Goal: Task Accomplishment & Management: Manage account settings

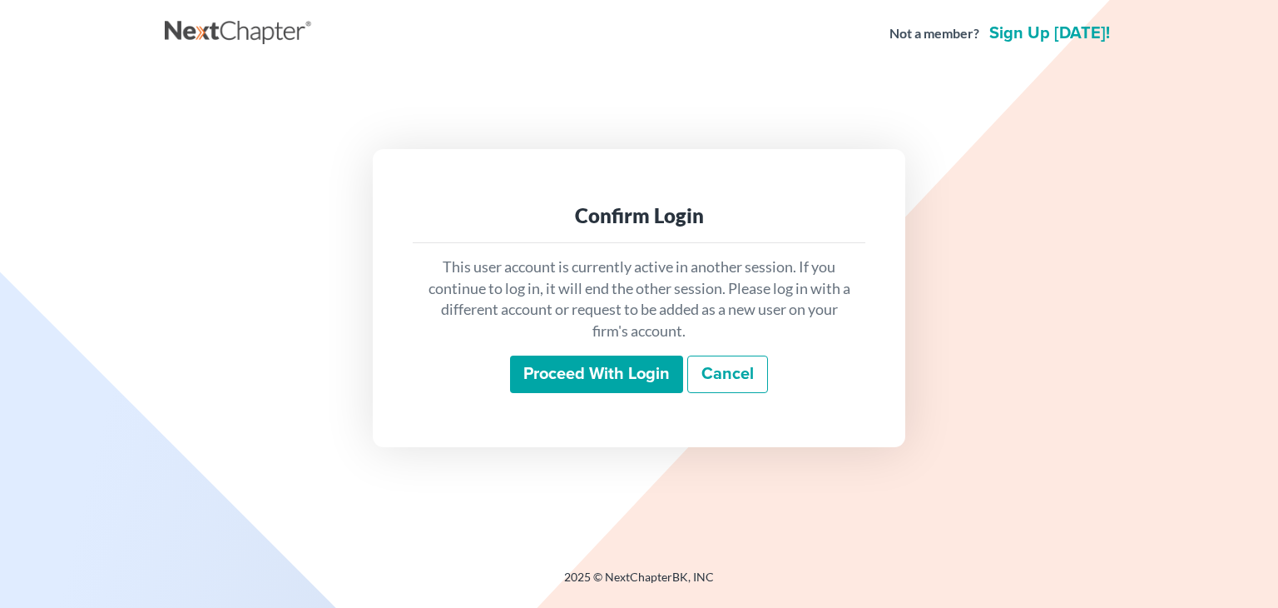
click at [597, 387] on input "Proceed with login" at bounding box center [596, 374] width 173 height 38
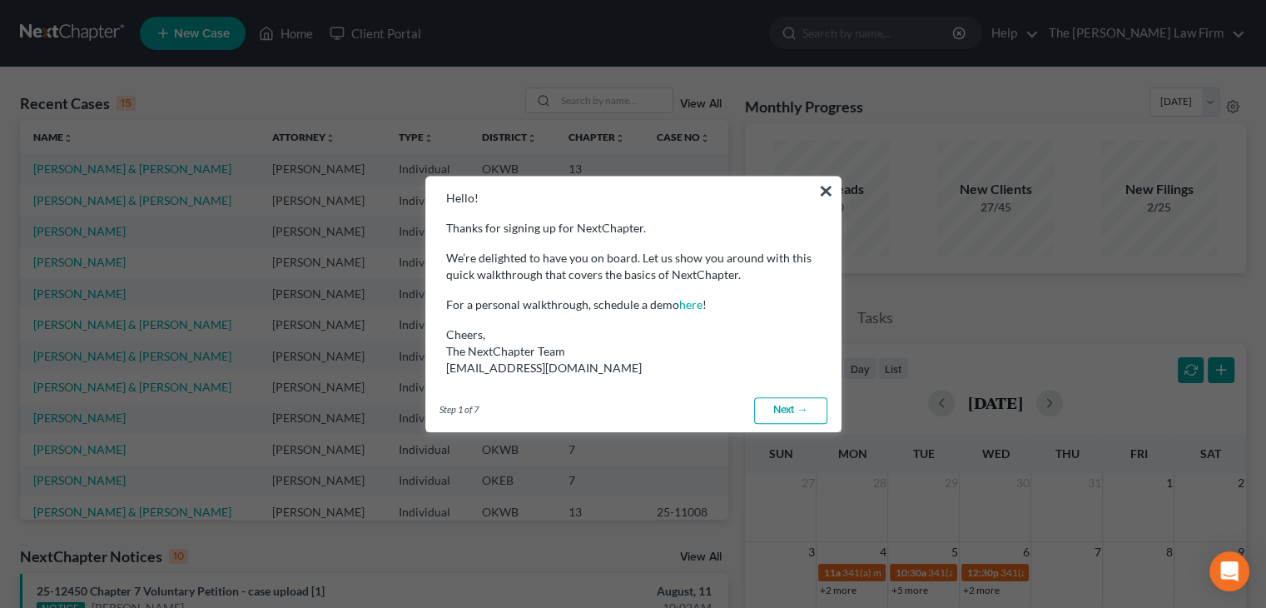
click at [786, 405] on link "Next →" at bounding box center [790, 410] width 73 height 27
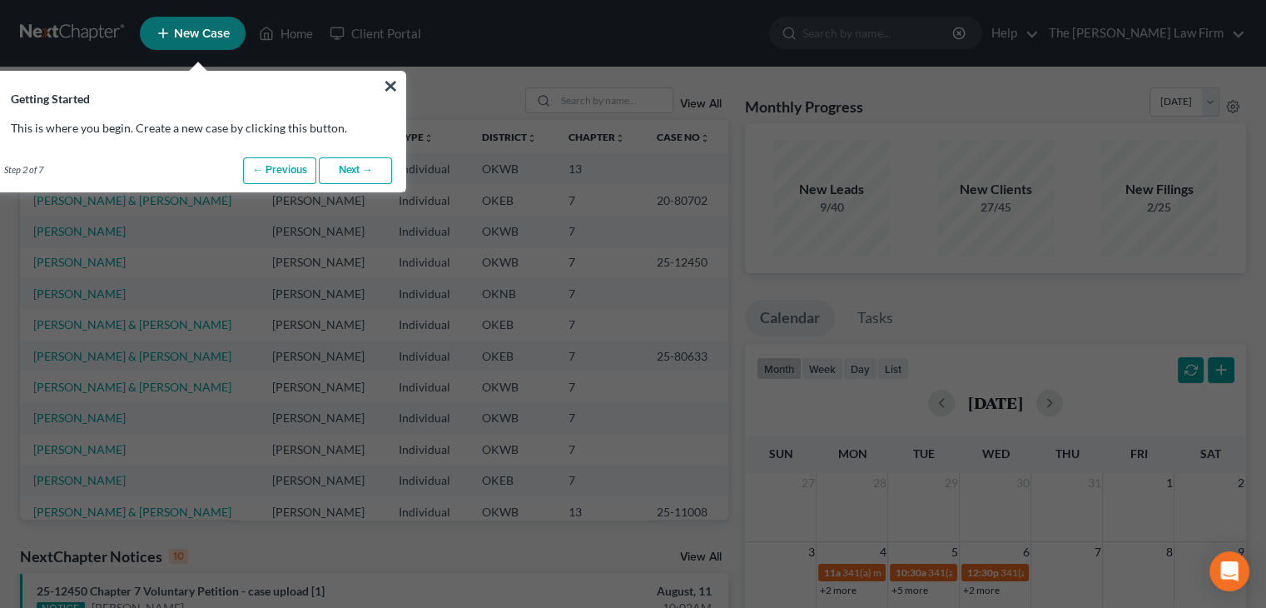
click at [345, 162] on link "Next →" at bounding box center [355, 170] width 73 height 27
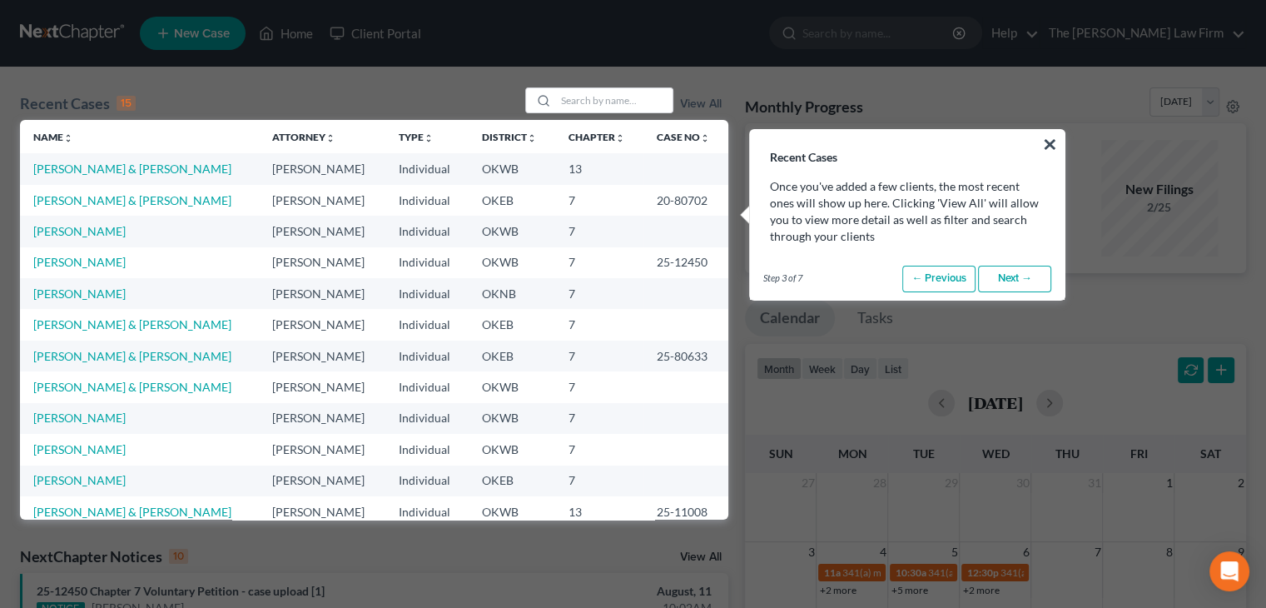
click at [1016, 280] on link "Next →" at bounding box center [1014, 278] width 73 height 27
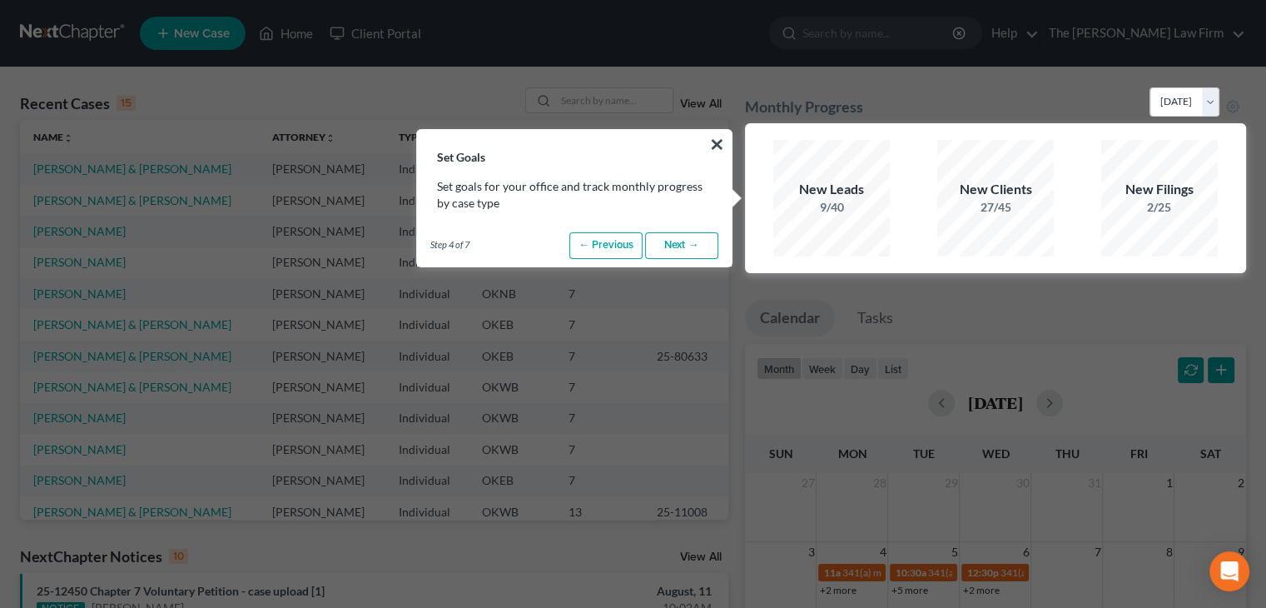
click at [665, 242] on link "Next →" at bounding box center [681, 245] width 73 height 27
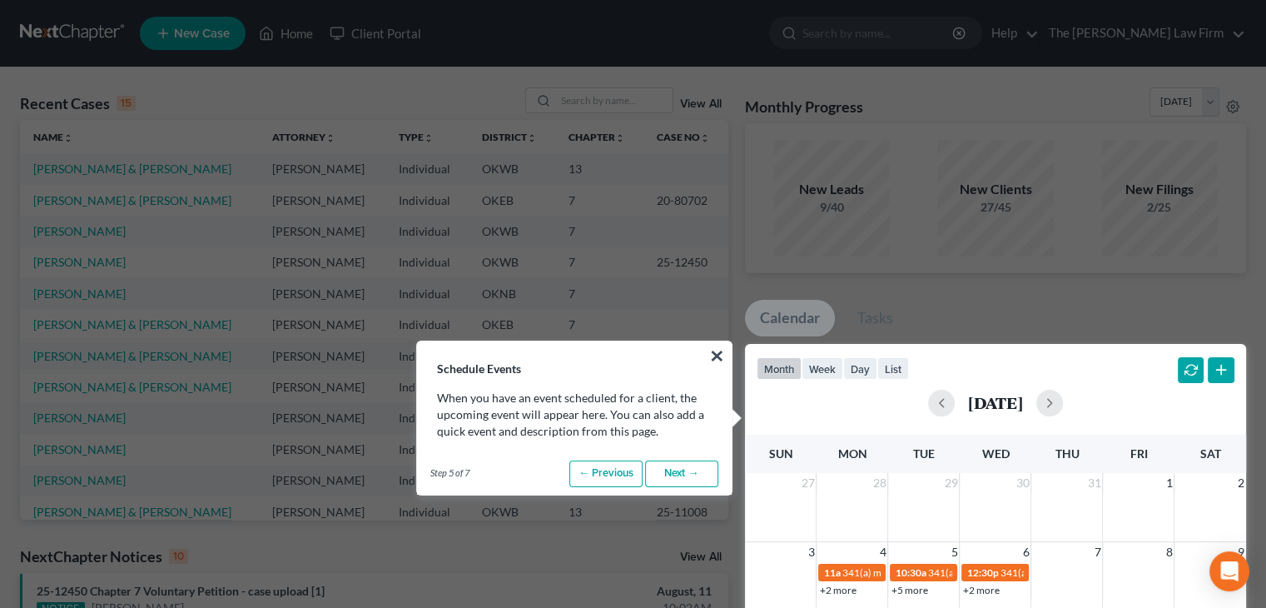
click at [692, 480] on link "Next →" at bounding box center [681, 473] width 73 height 27
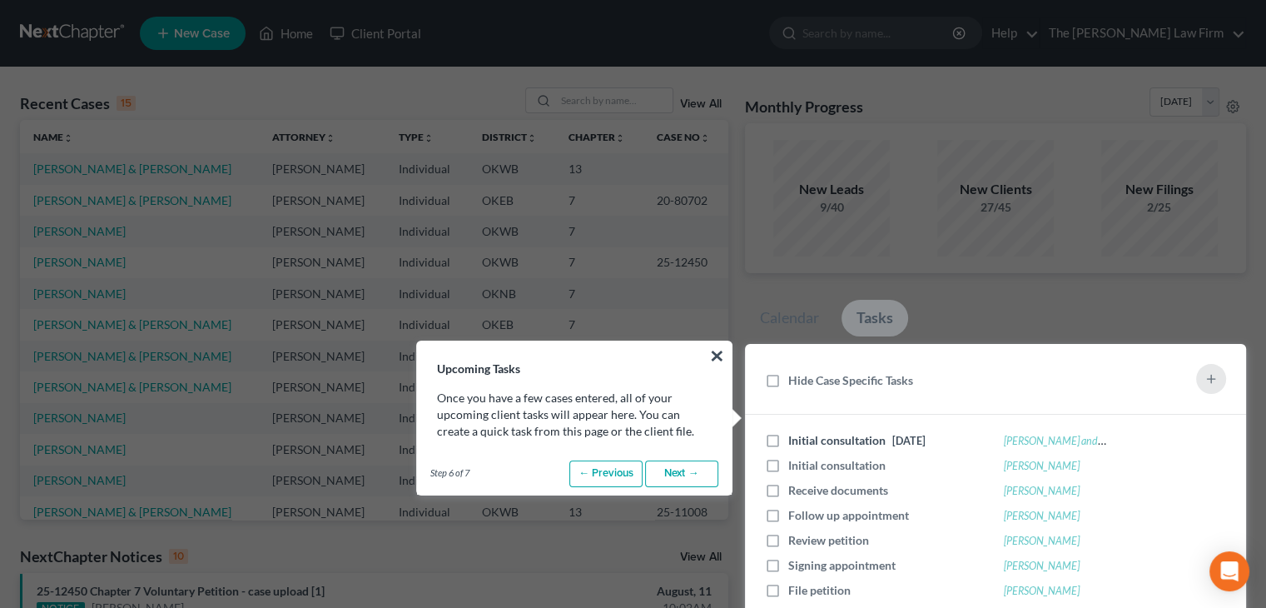
click at [692, 480] on link "Next →" at bounding box center [681, 473] width 73 height 27
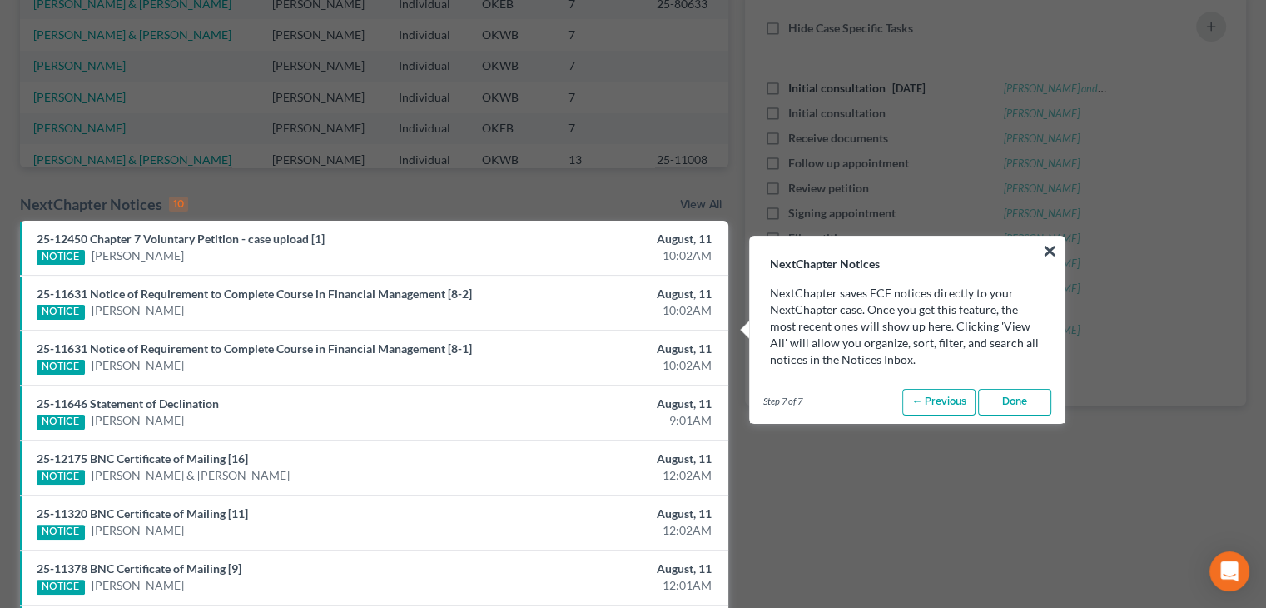
scroll to position [351, 0]
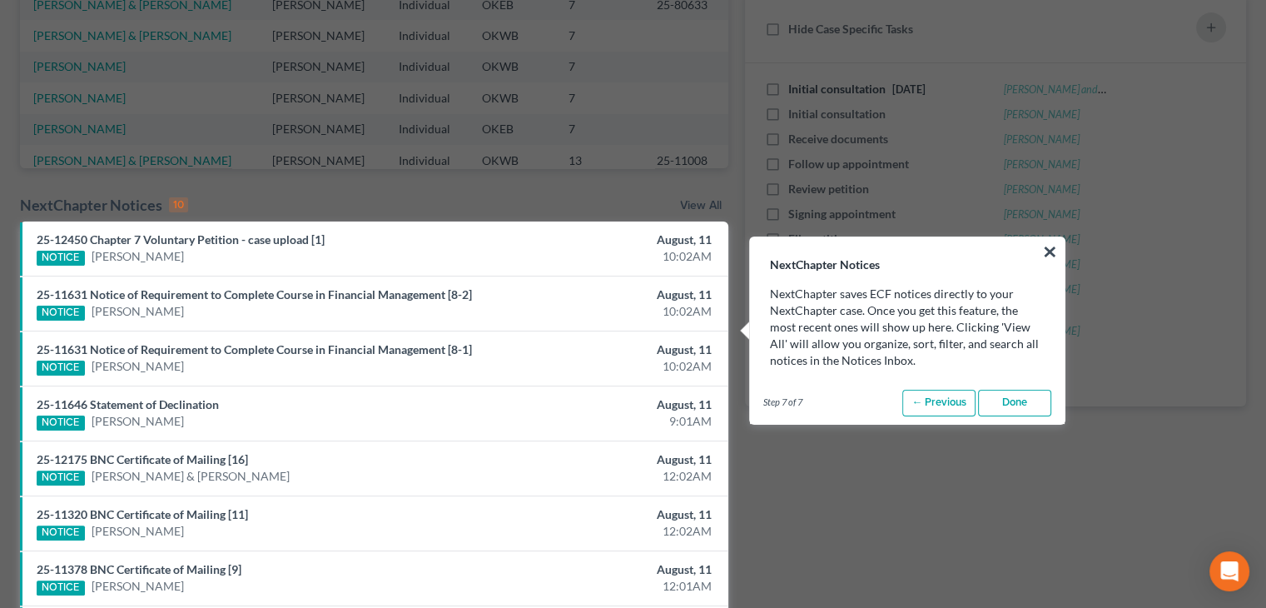
click at [1011, 397] on link "Done" at bounding box center [1014, 402] width 73 height 27
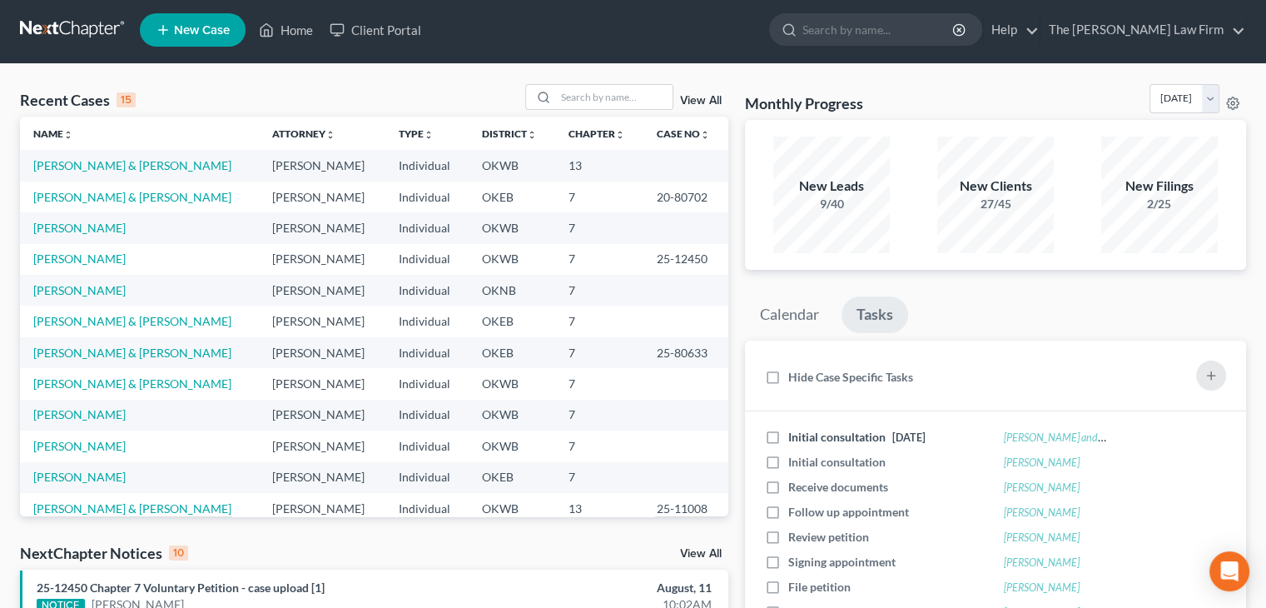
scroll to position [0, 0]
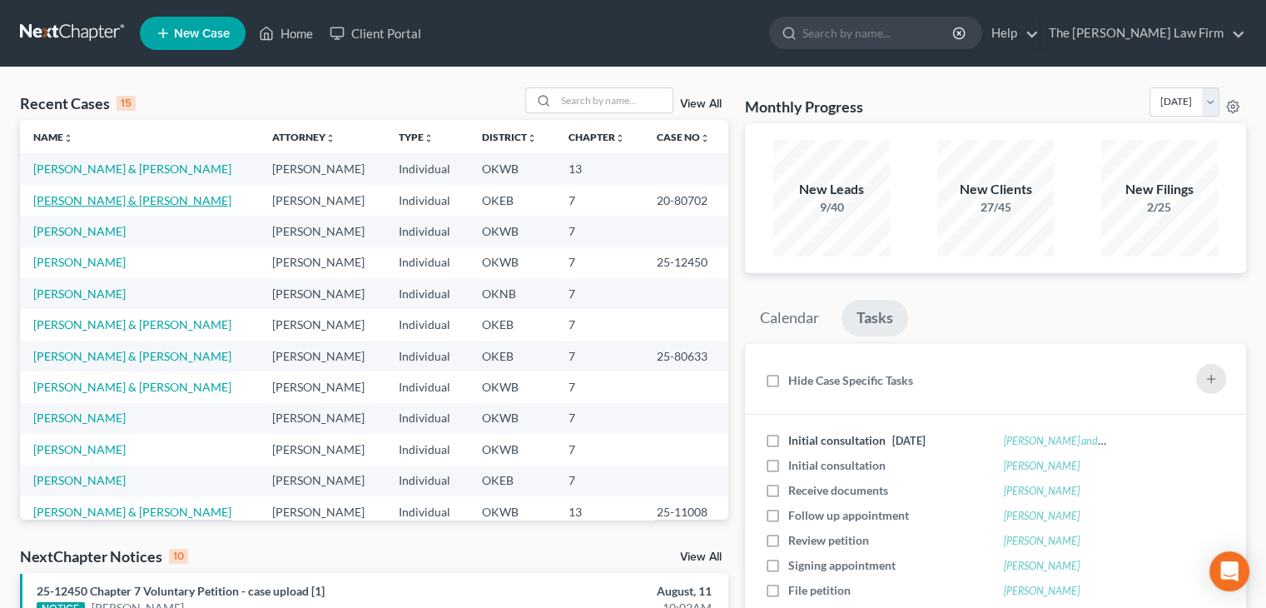
click at [87, 196] on link "[PERSON_NAME] & [PERSON_NAME]" at bounding box center [132, 200] width 198 height 14
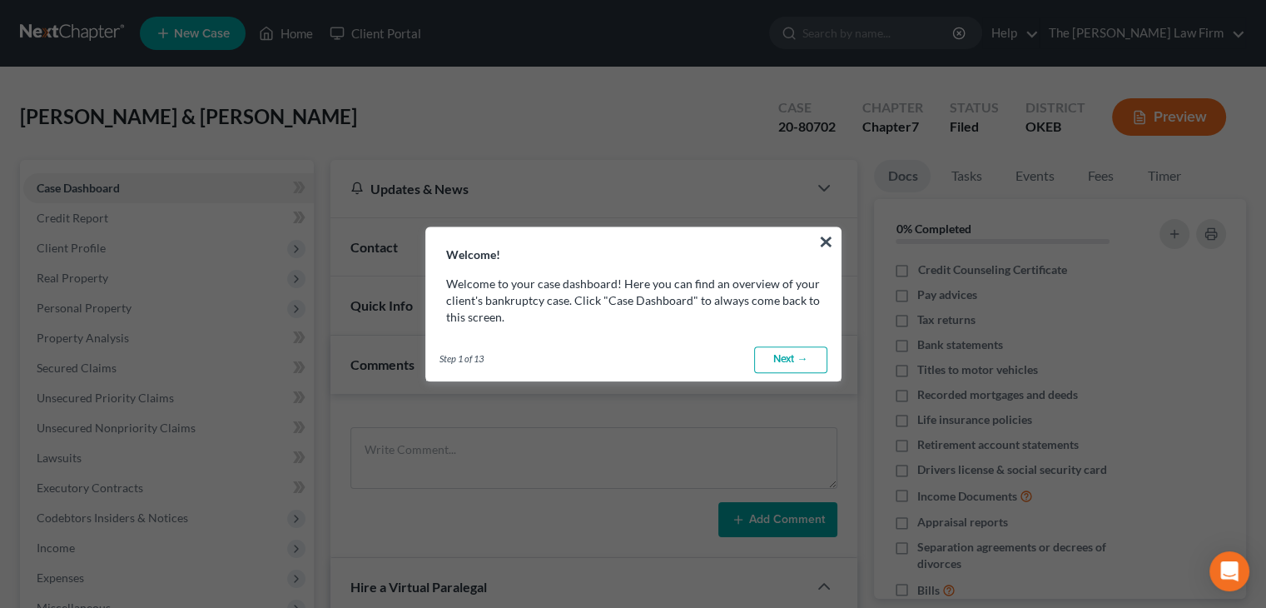
click at [799, 360] on link "Next →" at bounding box center [790, 359] width 73 height 27
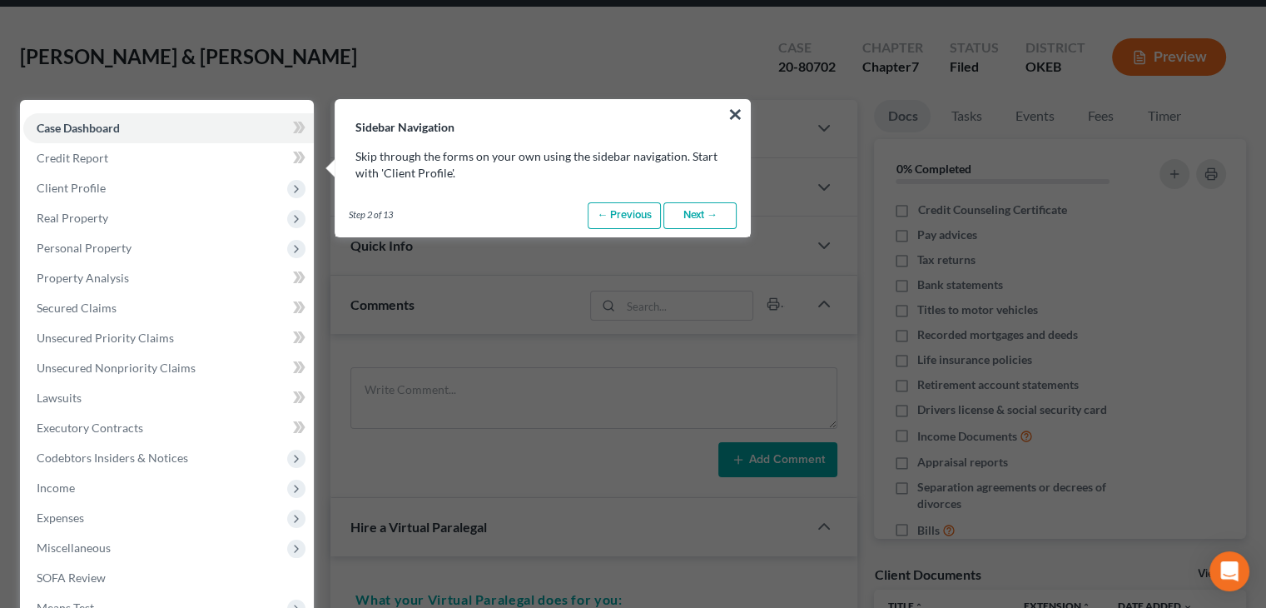
scroll to position [76, 0]
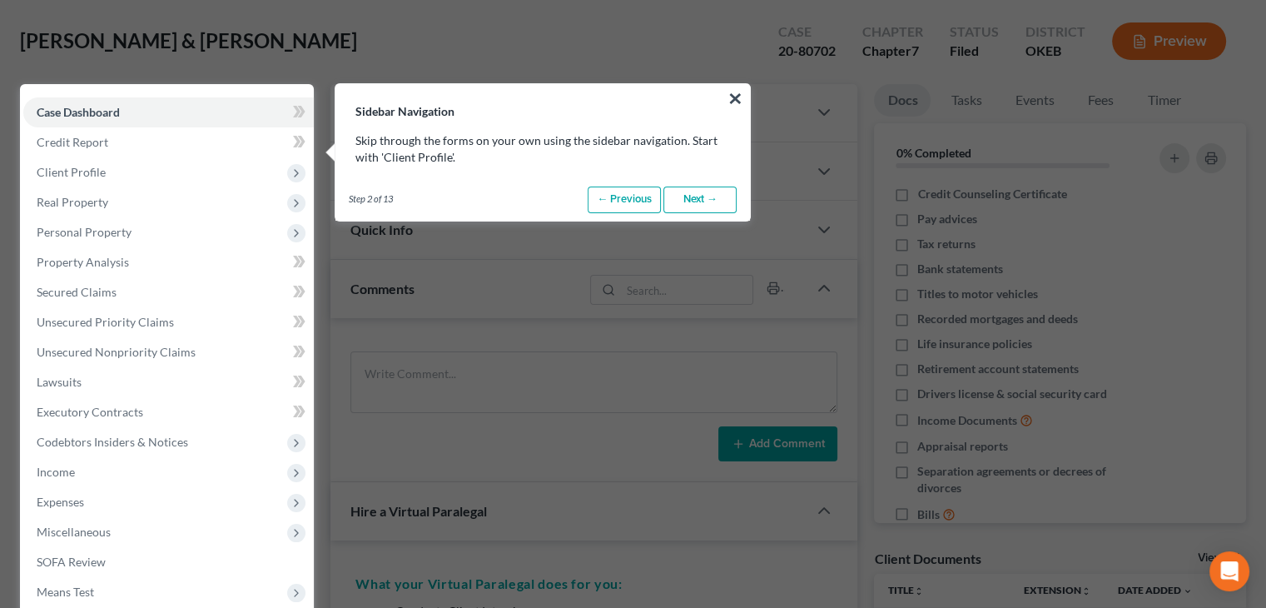
click at [693, 194] on link "Next →" at bounding box center [699, 199] width 73 height 27
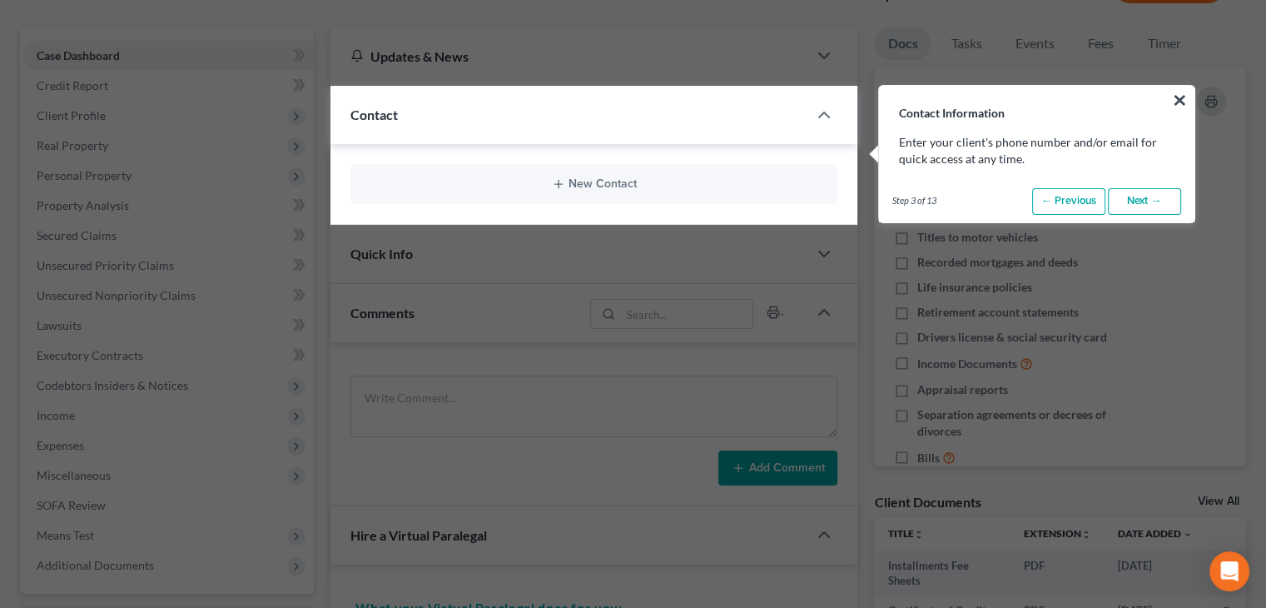
scroll to position [133, 0]
click at [1154, 193] on link "Next →" at bounding box center [1144, 200] width 73 height 27
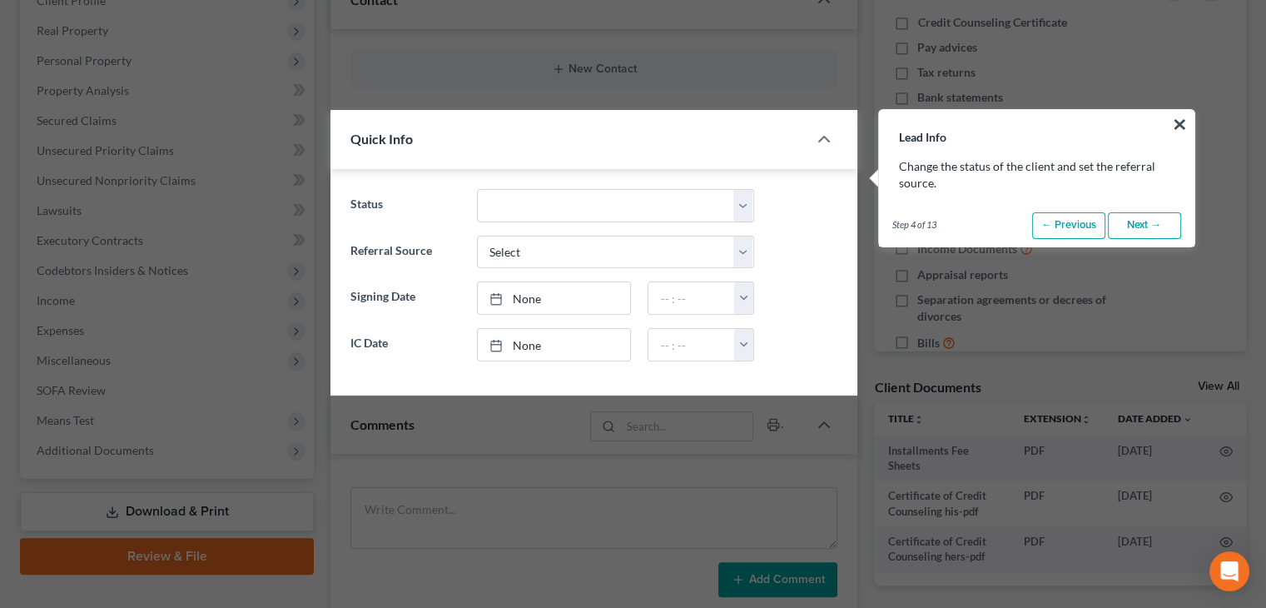
scroll to position [273, 0]
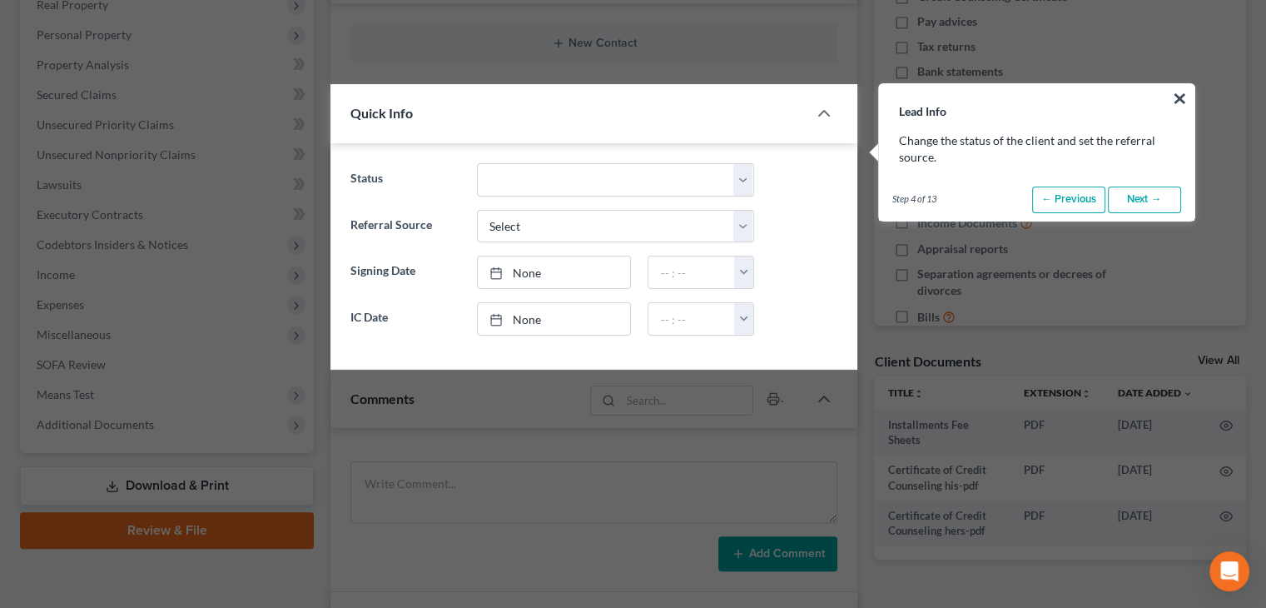
click at [1146, 194] on link "Next →" at bounding box center [1144, 199] width 73 height 27
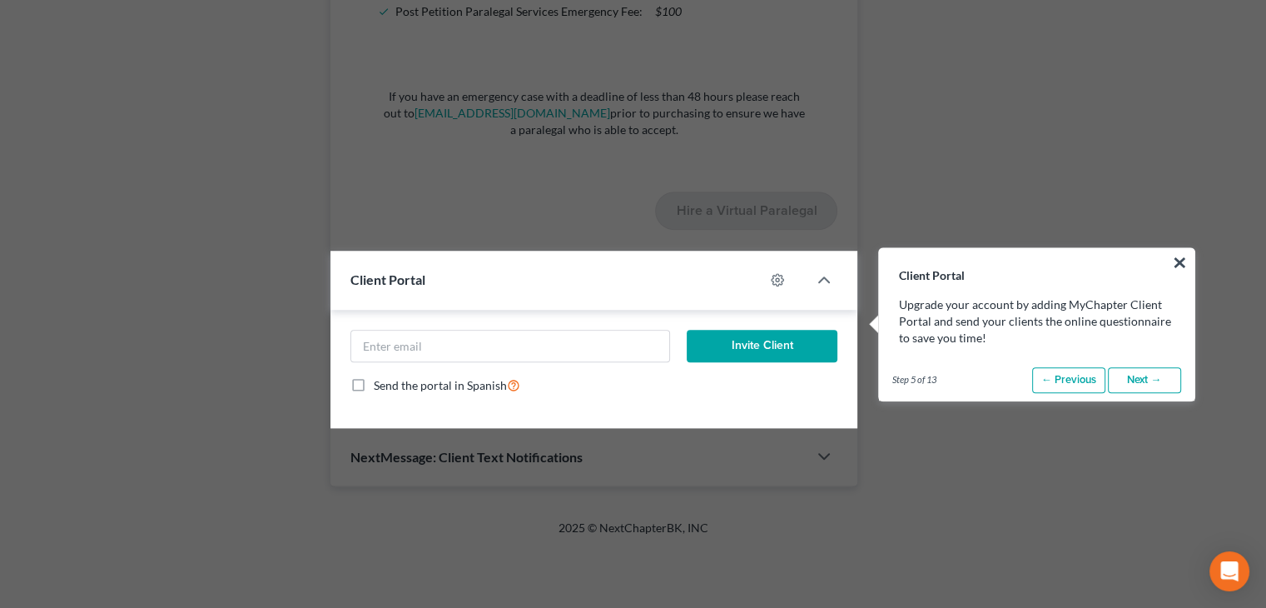
scroll to position [1614, 0]
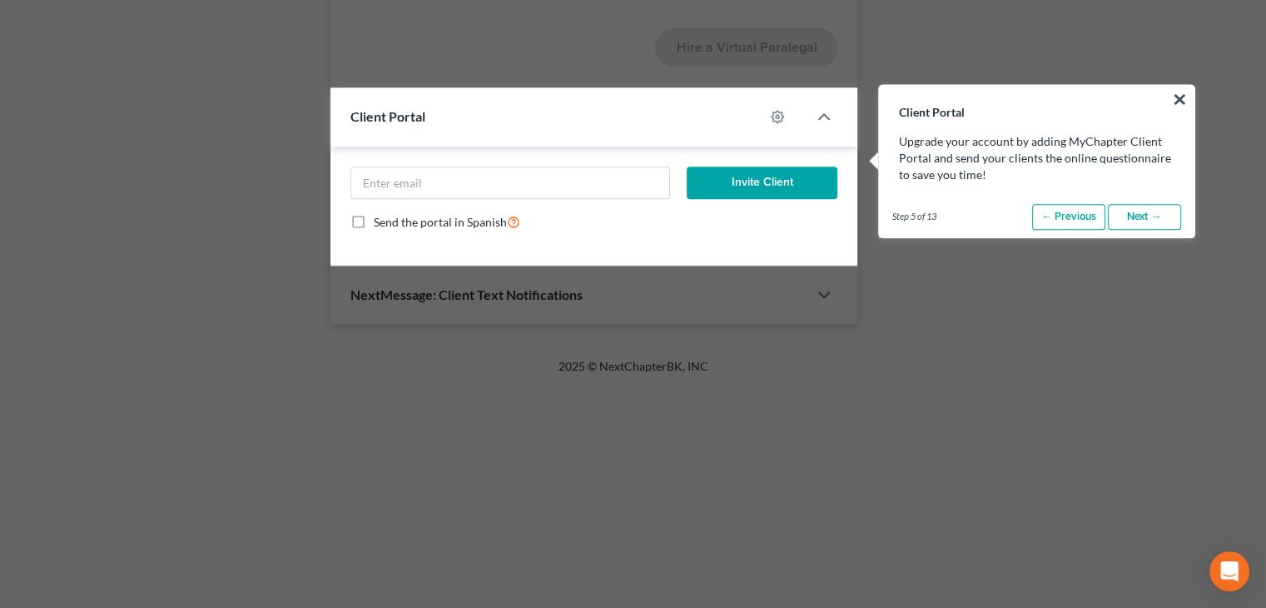
click at [1158, 215] on link "Next →" at bounding box center [1144, 217] width 73 height 27
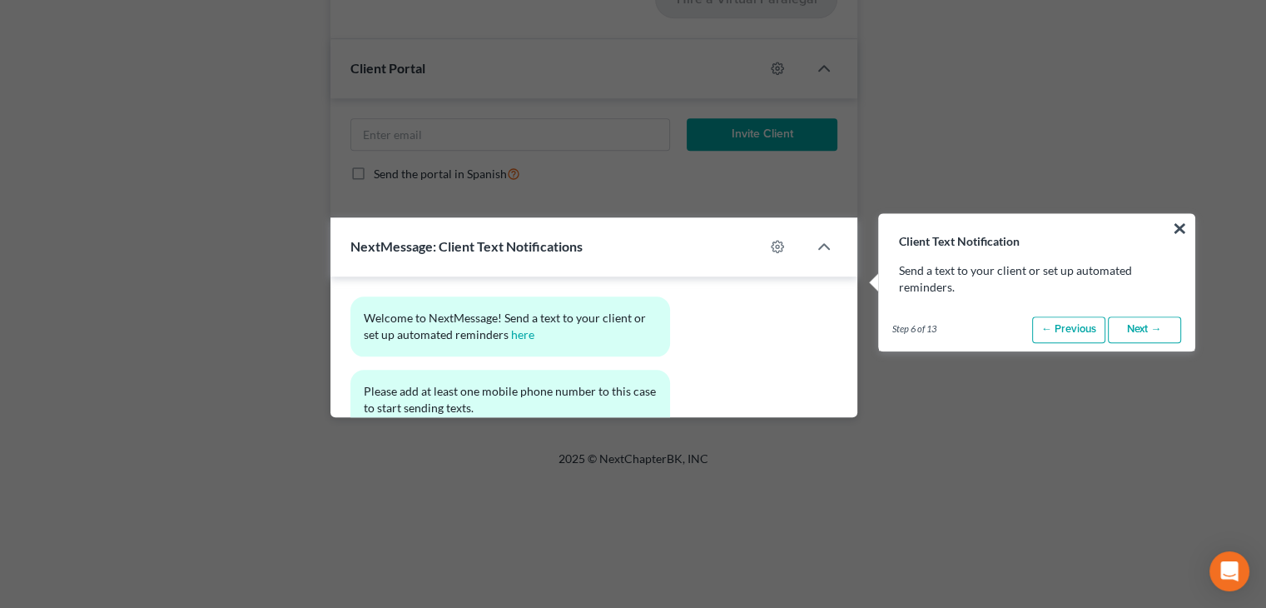
scroll to position [1791, 0]
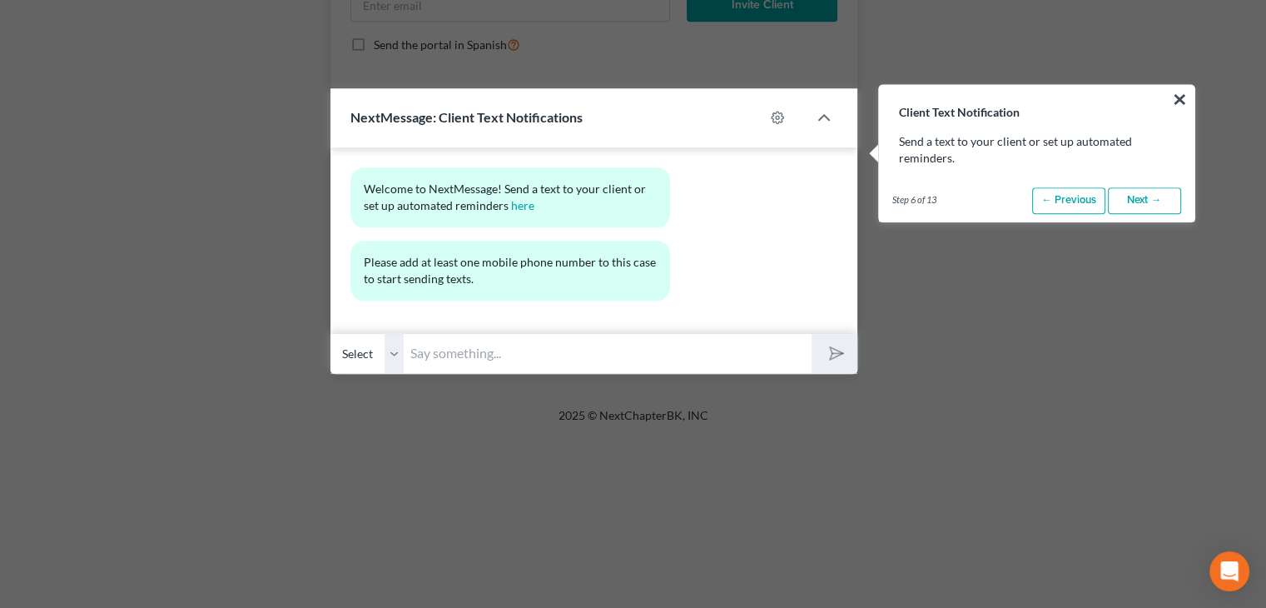
click at [1141, 199] on link "Next →" at bounding box center [1144, 200] width 73 height 27
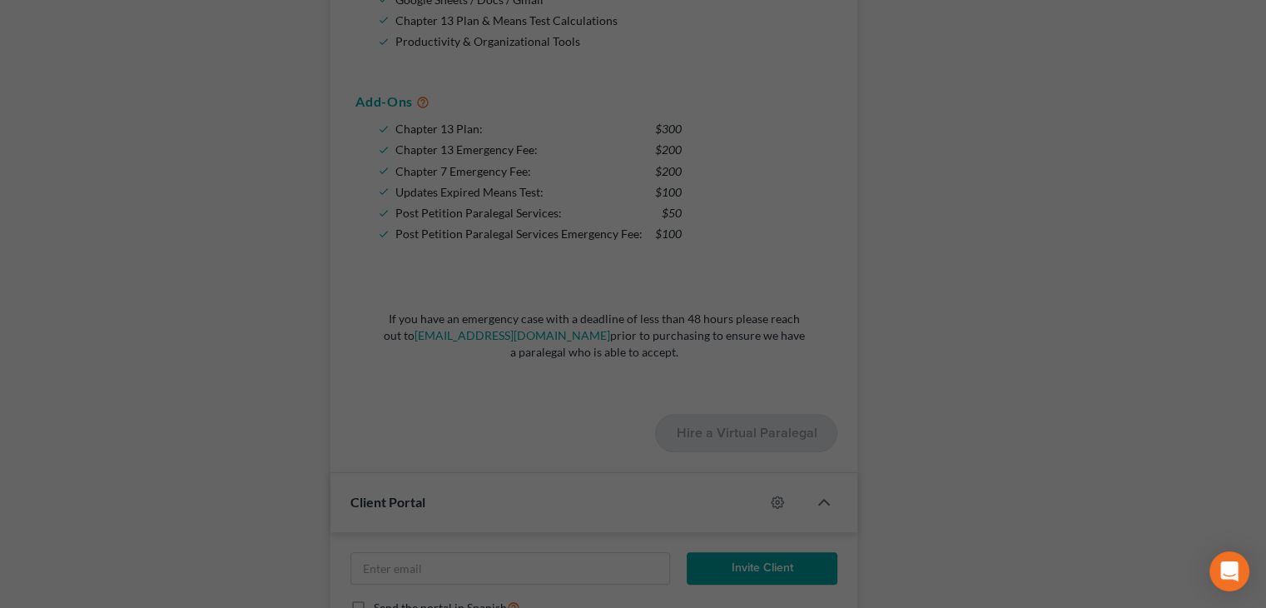
scroll to position [117, 0]
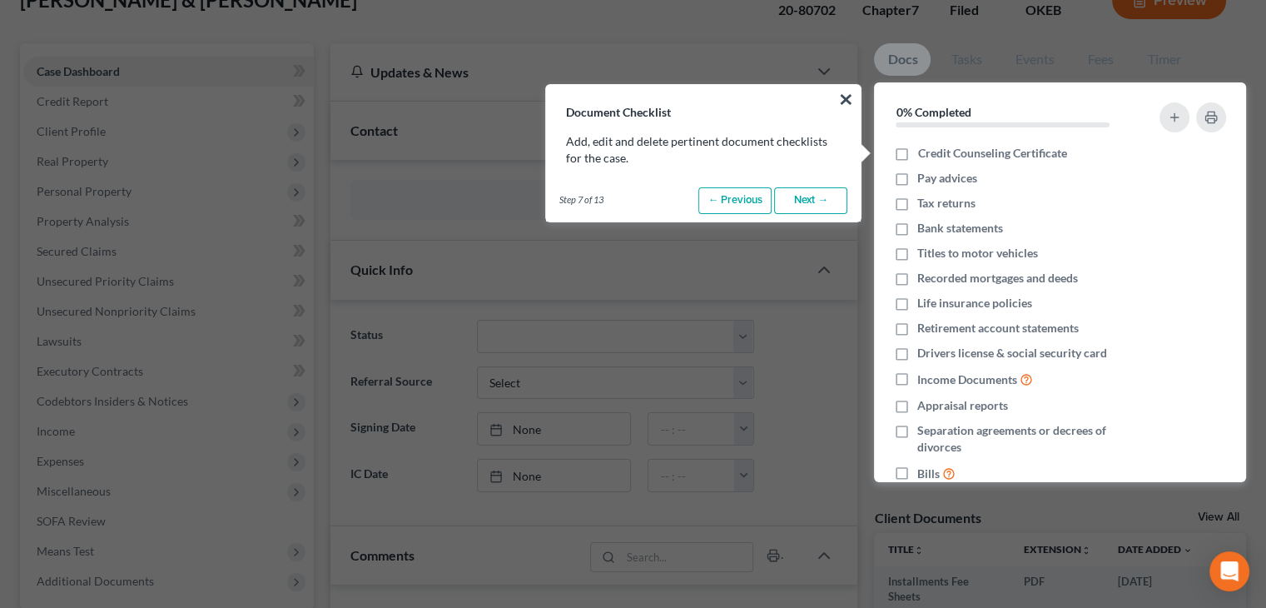
click at [816, 197] on link "Next →" at bounding box center [810, 200] width 73 height 27
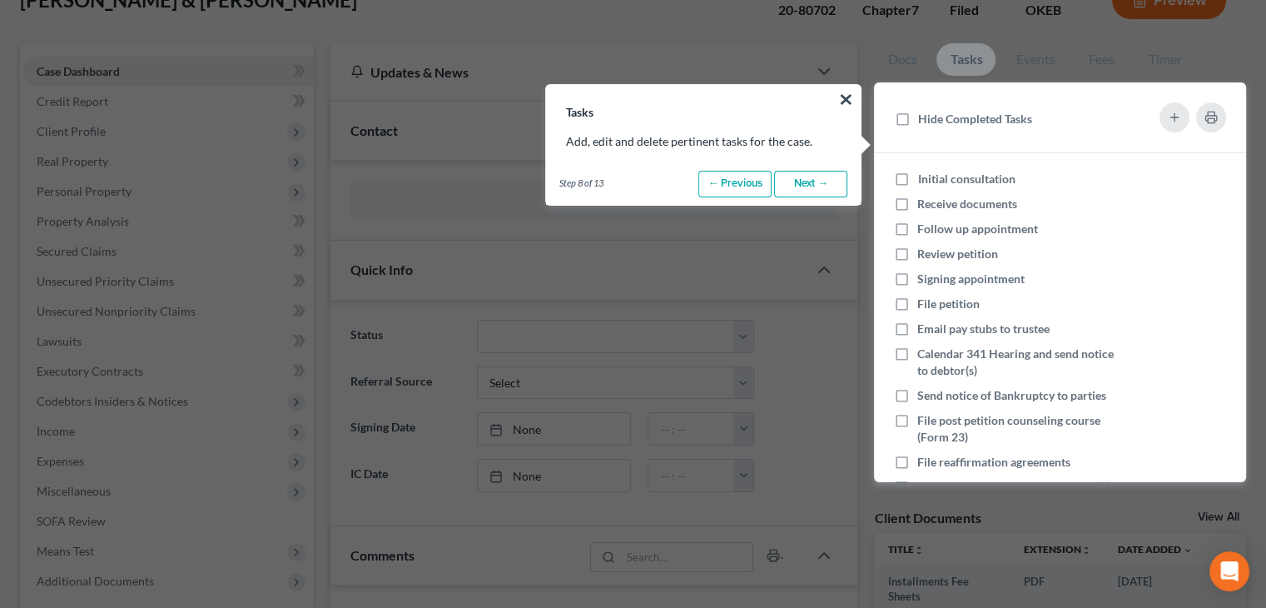
click at [811, 181] on link "Next →" at bounding box center [810, 184] width 73 height 27
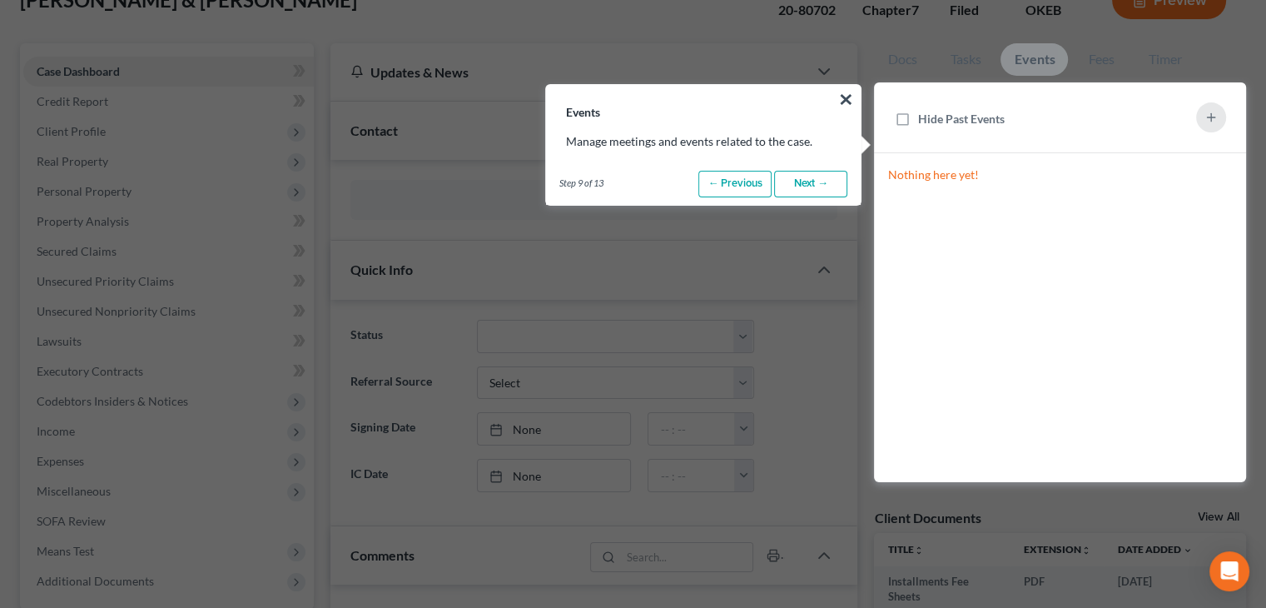
click at [811, 181] on link "Next →" at bounding box center [810, 184] width 73 height 27
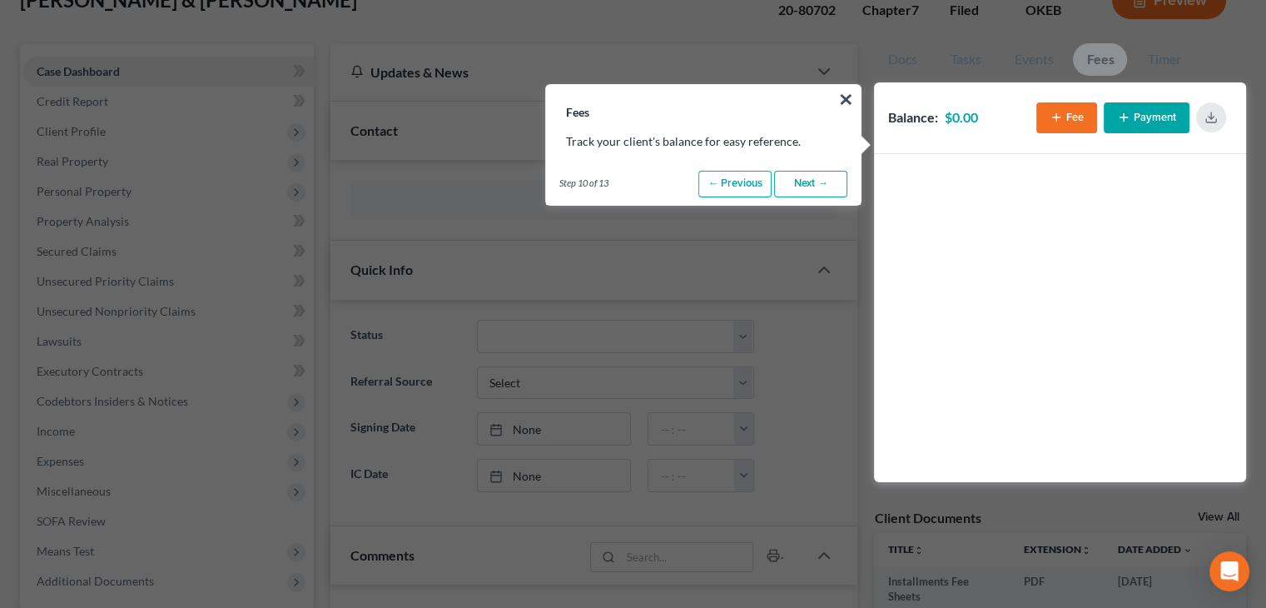
click at [811, 181] on link "Next →" at bounding box center [810, 184] width 73 height 27
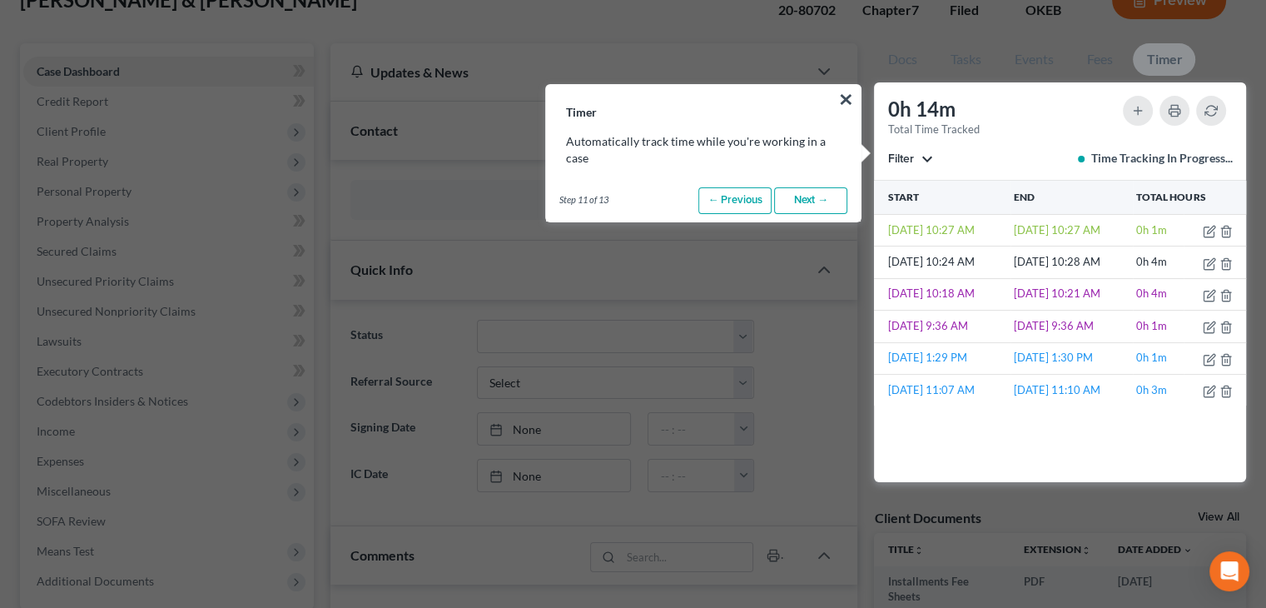
click at [819, 197] on link "Next →" at bounding box center [810, 200] width 73 height 27
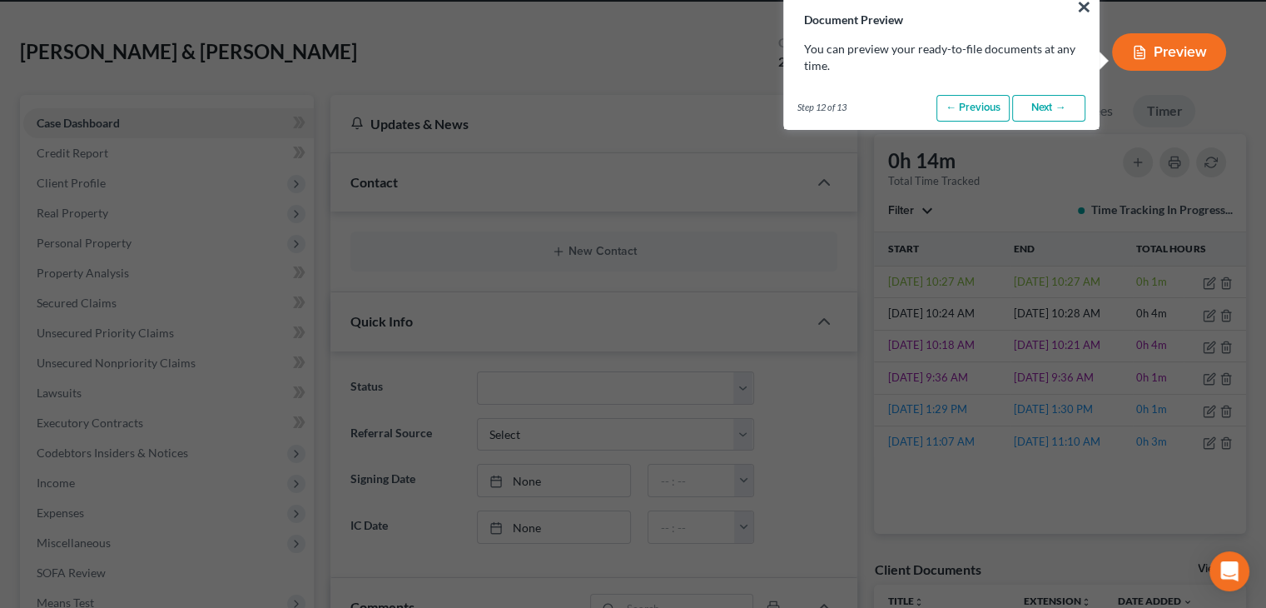
scroll to position [0, 0]
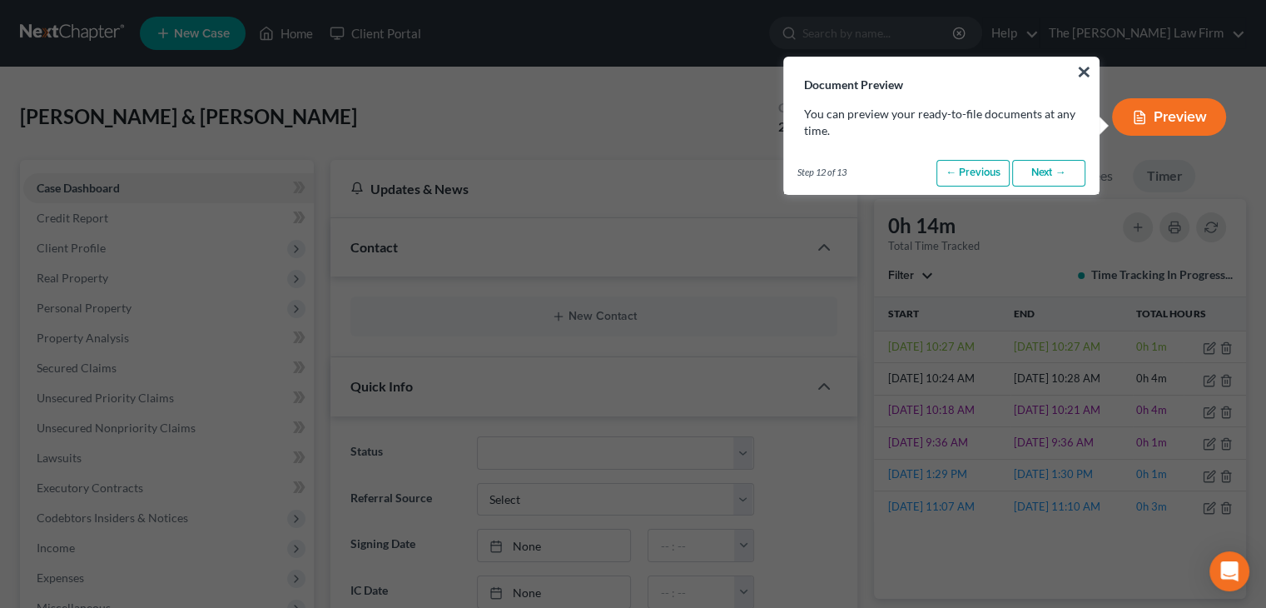
click at [1055, 171] on link "Next →" at bounding box center [1048, 173] width 73 height 27
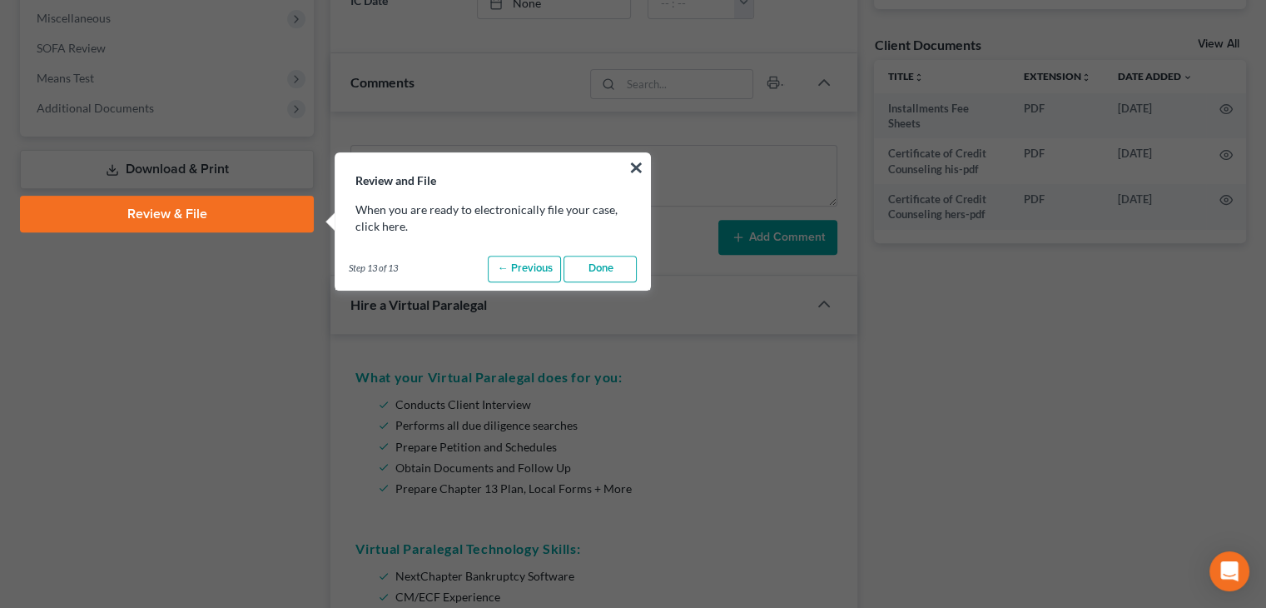
scroll to position [658, 0]
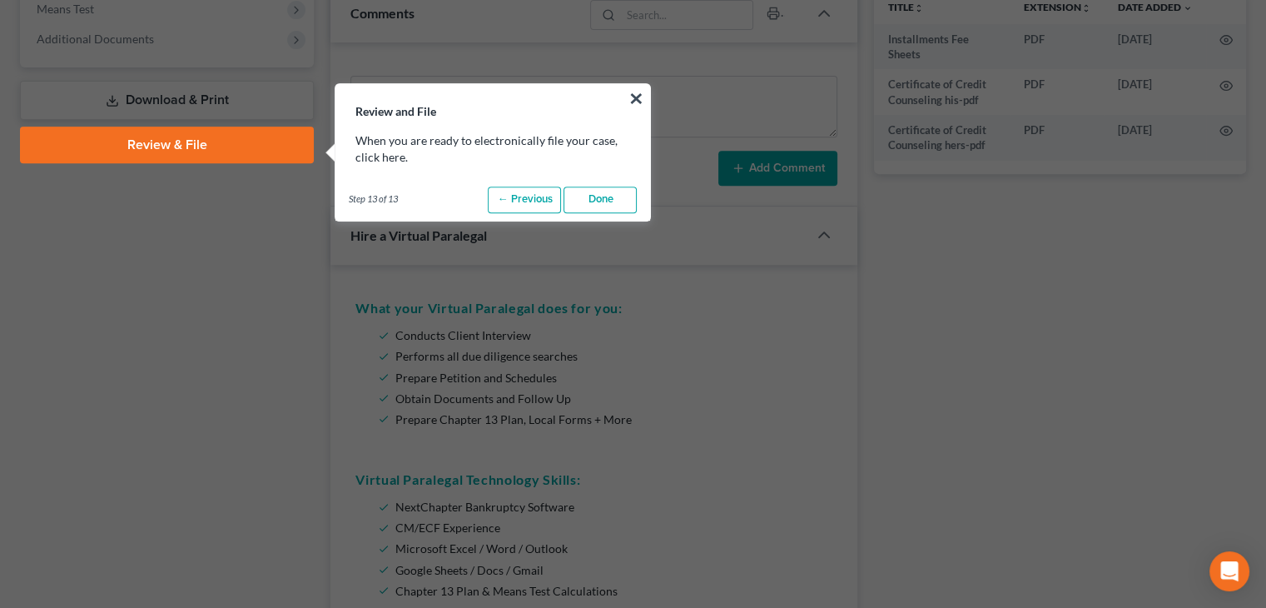
click at [611, 204] on link "Done" at bounding box center [599, 199] width 73 height 27
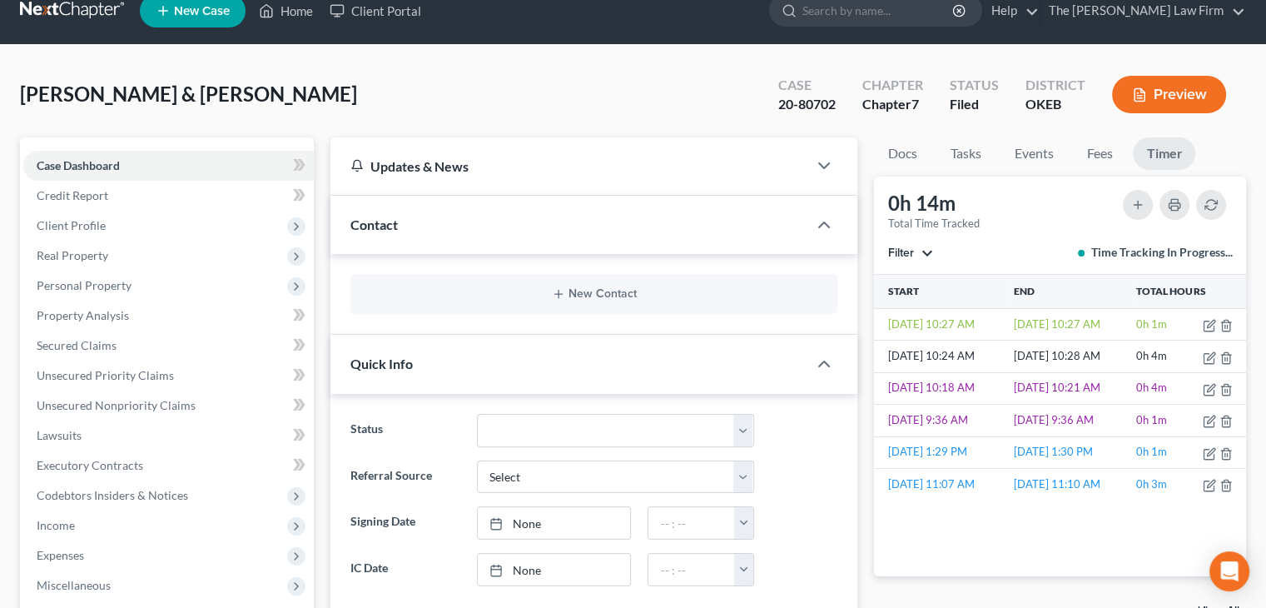
scroll to position [0, 0]
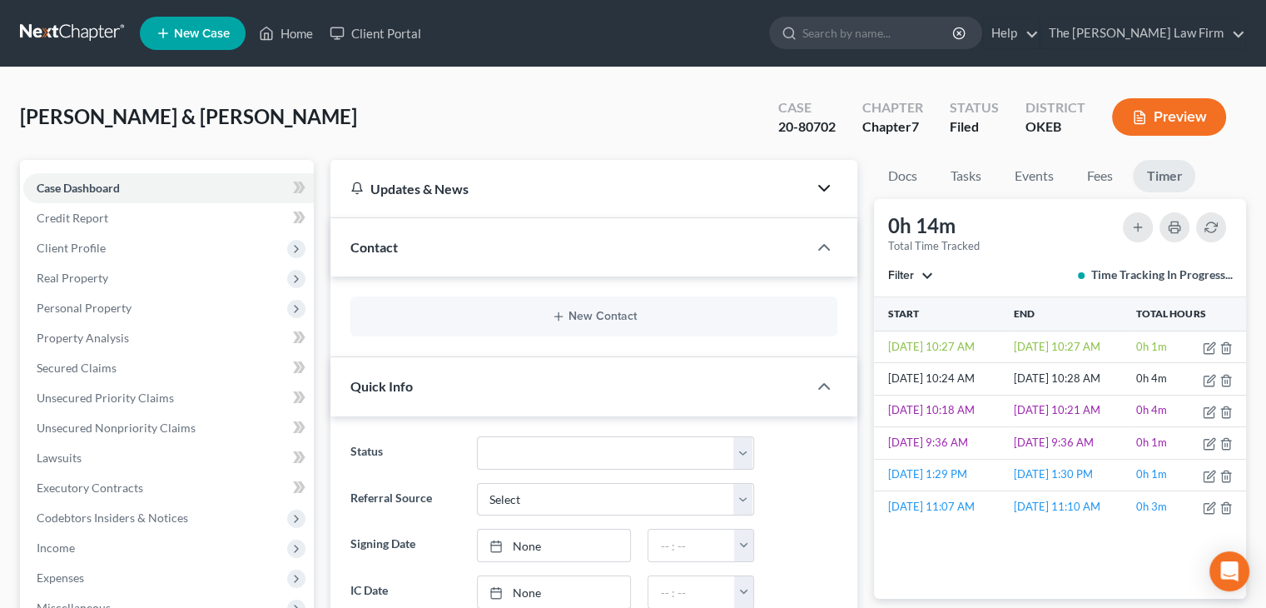
click at [832, 192] on icon "button" at bounding box center [824, 188] width 20 height 20
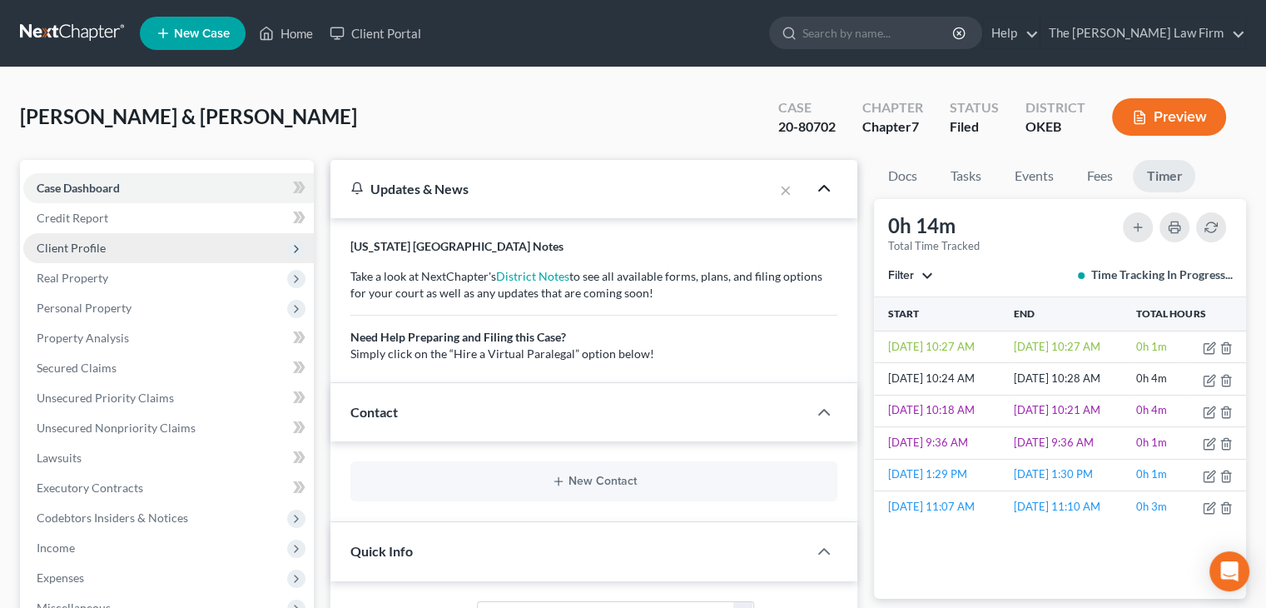
click at [265, 245] on span "Client Profile" at bounding box center [168, 248] width 290 height 30
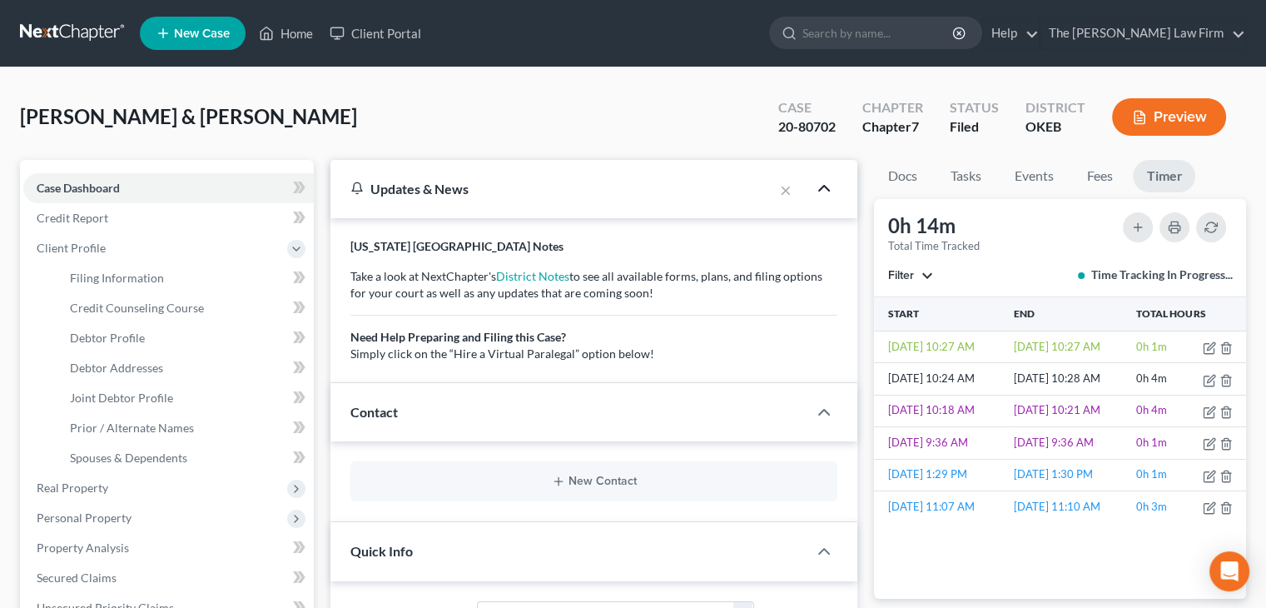
click at [466, 247] on p "[US_STATE] [GEOGRAPHIC_DATA] Notes" at bounding box center [593, 246] width 487 height 17
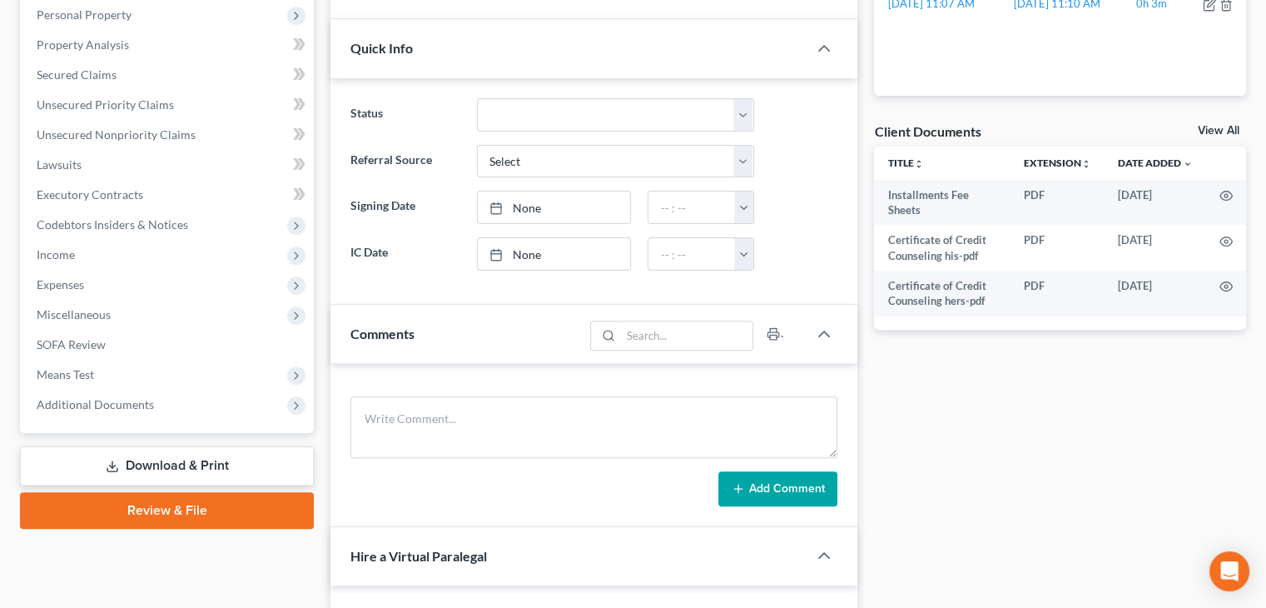
scroll to position [501, 0]
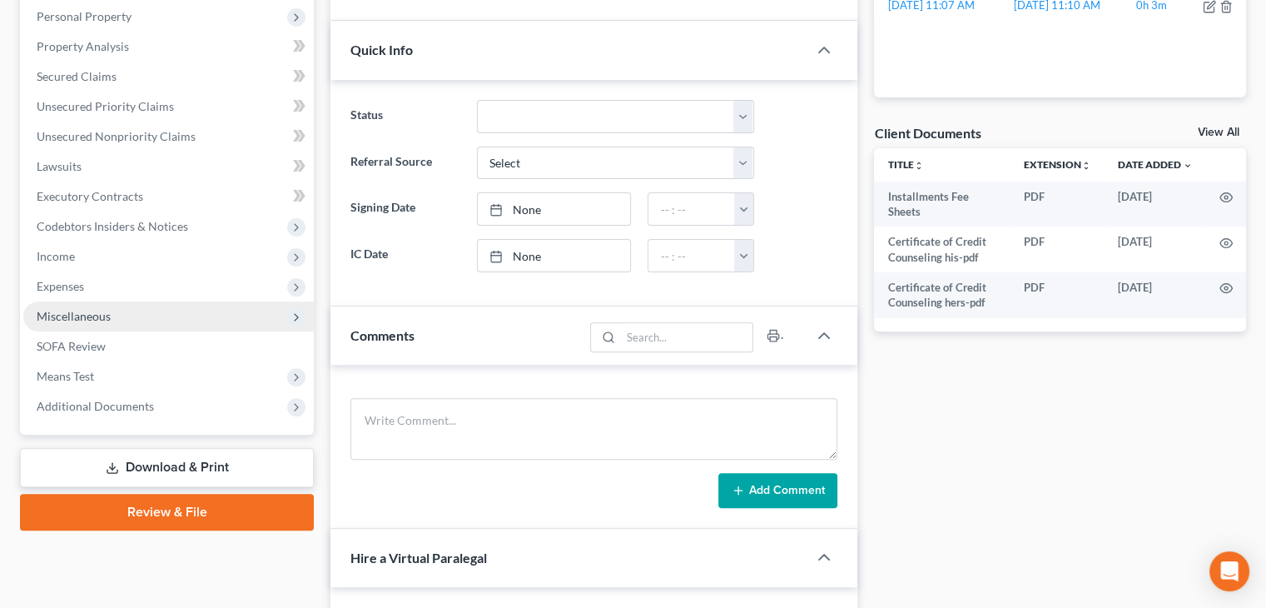
click at [290, 318] on icon at bounding box center [296, 316] width 13 height 13
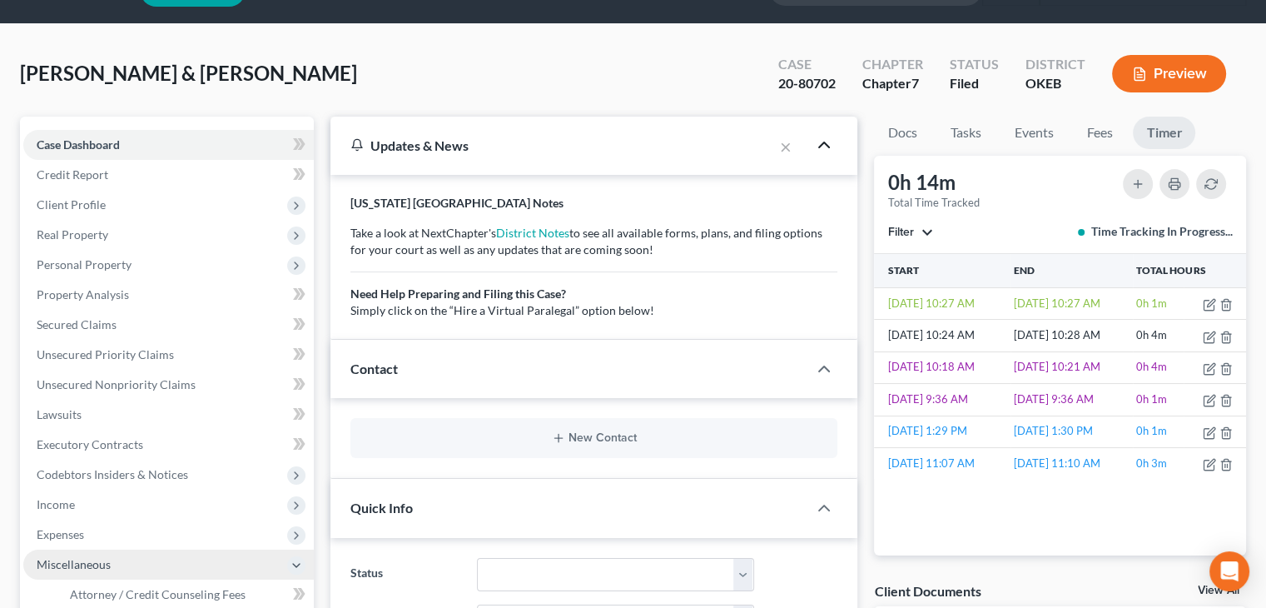
scroll to position [0, 0]
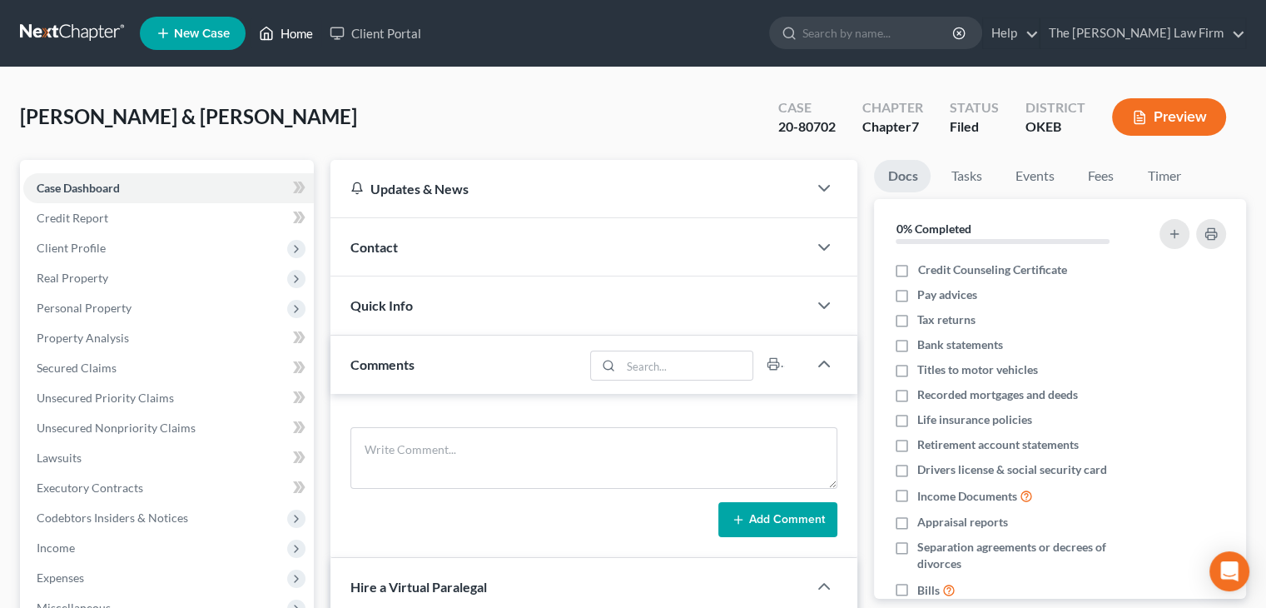
click at [290, 37] on link "Home" at bounding box center [286, 33] width 71 height 30
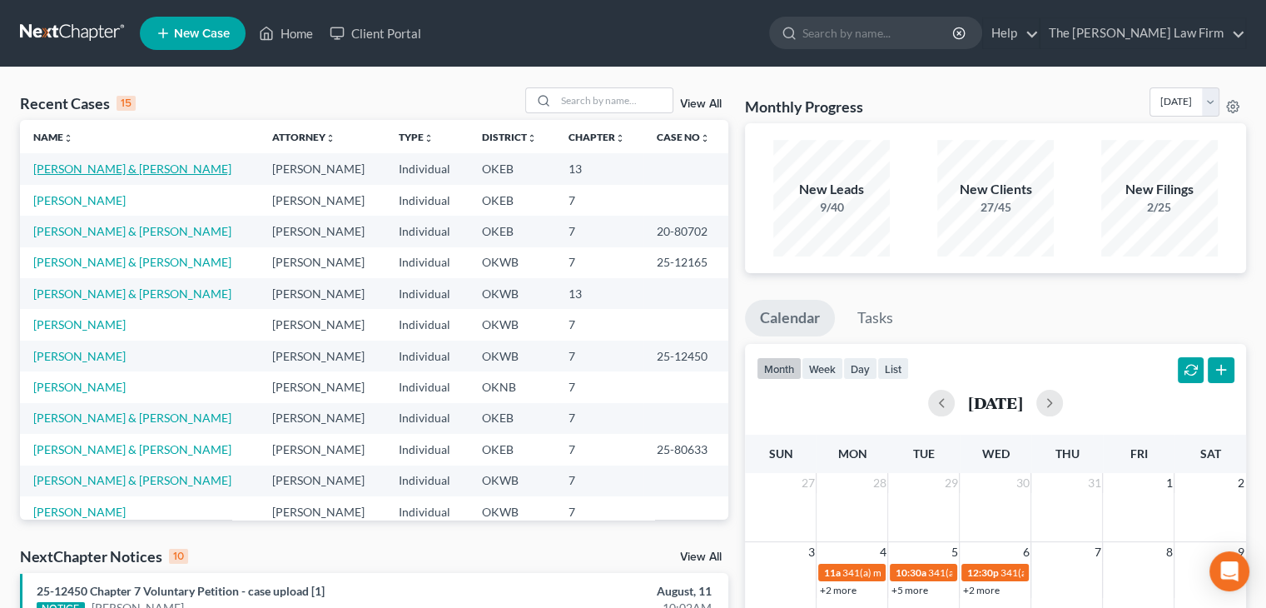
click at [82, 171] on link "Scott, Ashley & Jesse" at bounding box center [132, 168] width 198 height 14
select select "1"
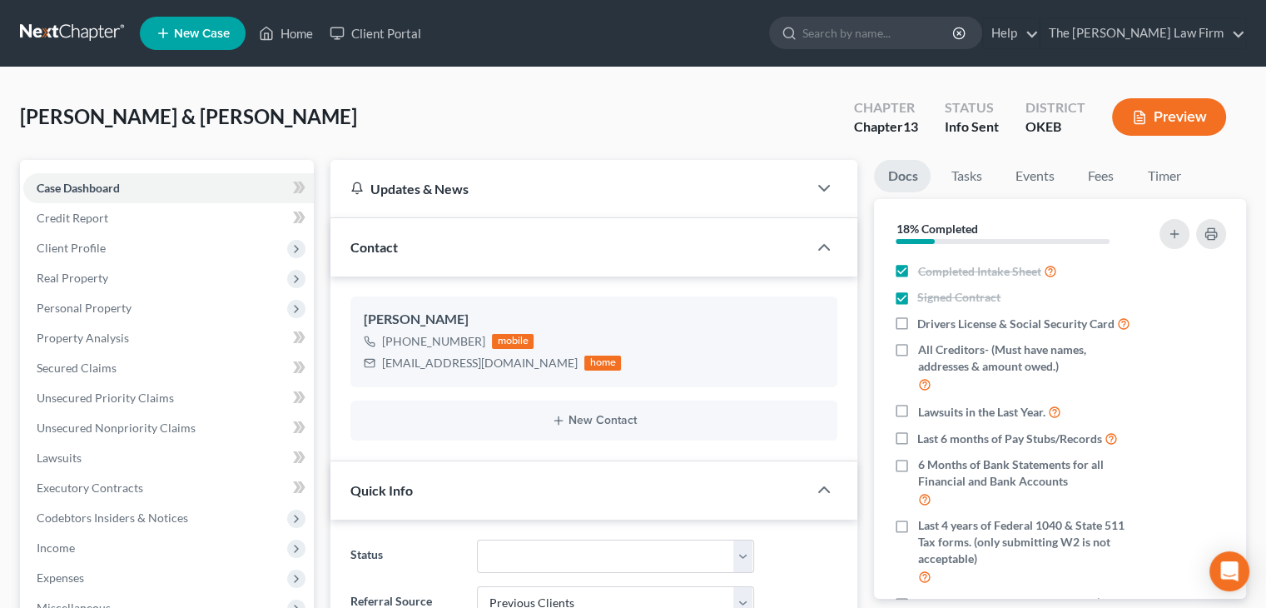
scroll to position [531, 0]
